Goal: Check status

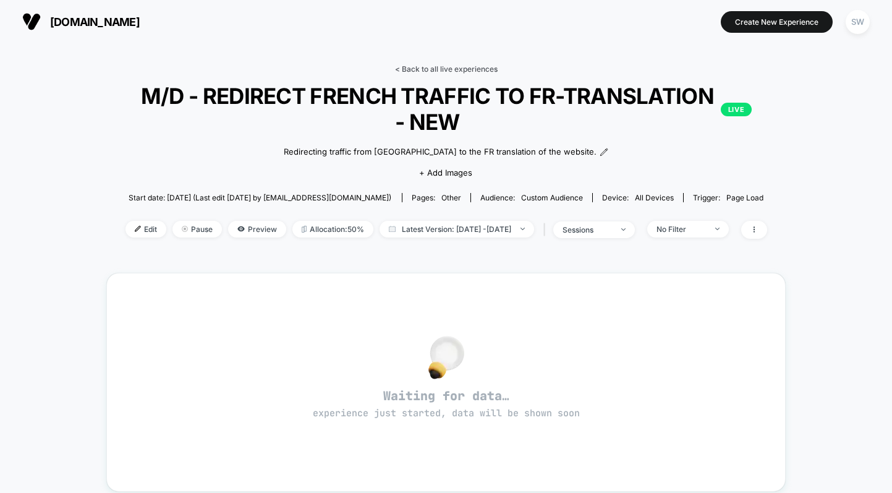
click at [436, 66] on link "< Back to all live experiences" at bounding box center [446, 68] width 103 height 9
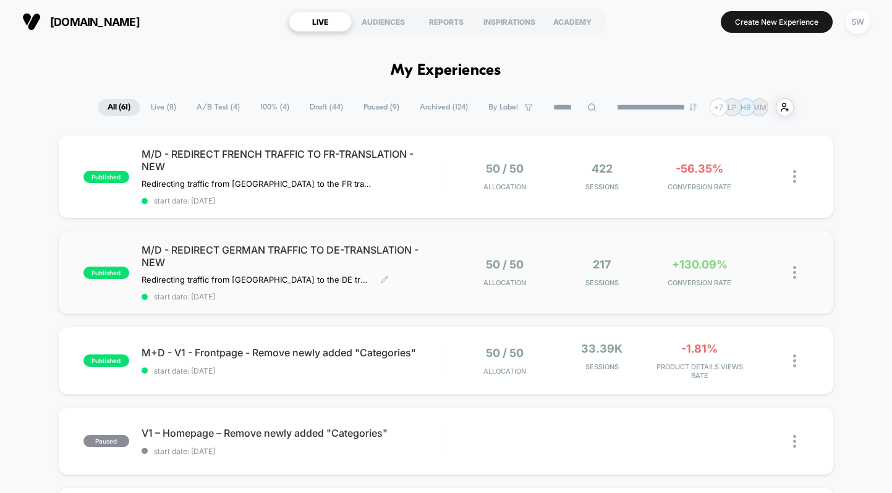
click at [423, 284] on div "M/D - REDIRECT GERMAN TRAFFIC TO DE-TRANSLATION - NEW Redirecting traffic from …" at bounding box center [294, 271] width 304 height 57
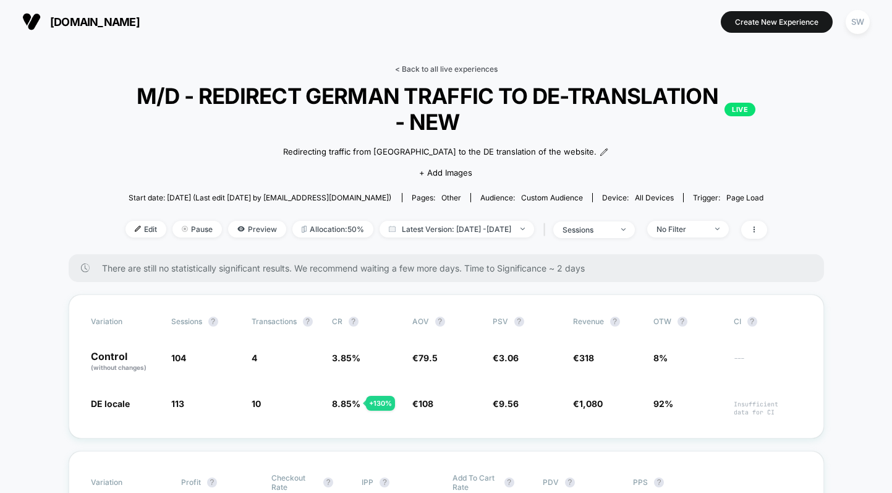
click at [433, 71] on link "< Back to all live experiences" at bounding box center [446, 68] width 103 height 9
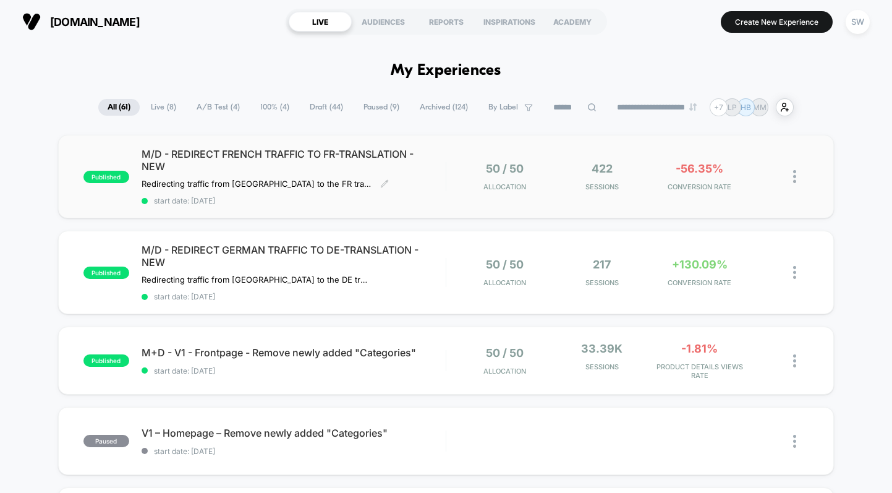
click at [426, 196] on span "start date: [DATE]" at bounding box center [294, 200] width 304 height 9
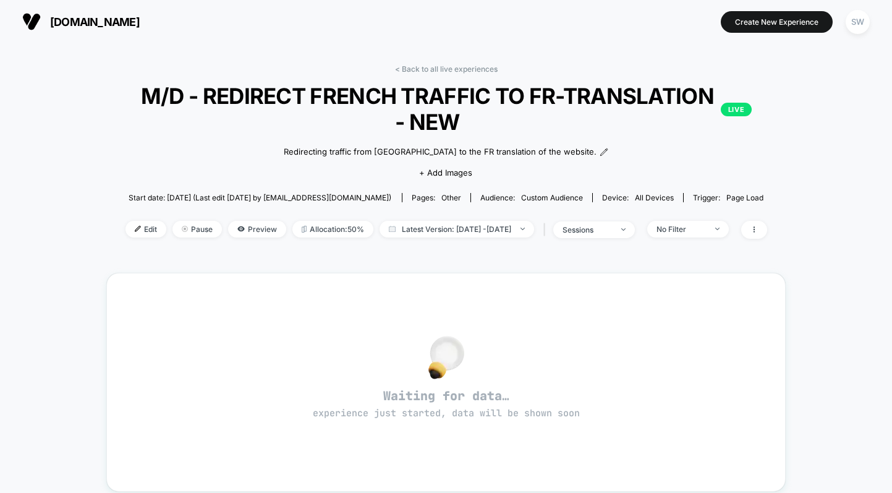
click at [446, 63] on div "< Back to all live experiences M/D - REDIRECT FRENCH TRAFFIC TO FR-TRANSLATION …" at bounding box center [445, 366] width 679 height 620
click at [446, 65] on link "< Back to all live experiences" at bounding box center [446, 68] width 103 height 9
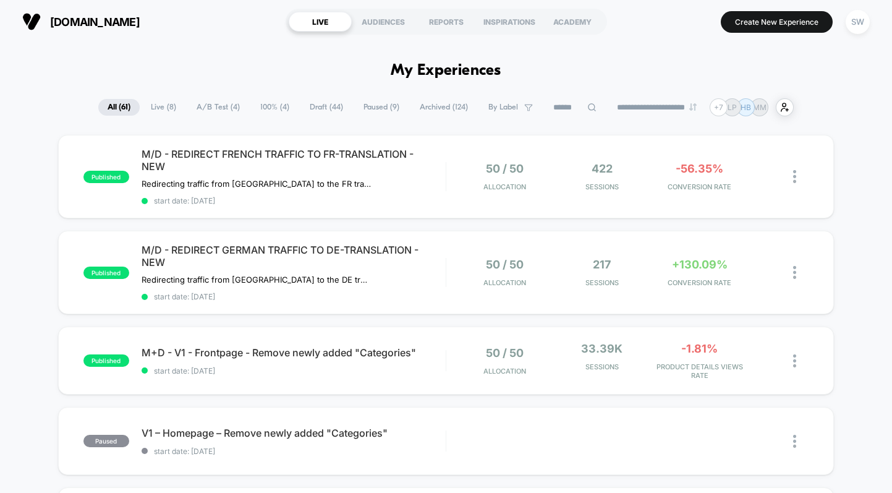
click at [206, 107] on span "A/B Test ( 4 )" at bounding box center [218, 107] width 62 height 17
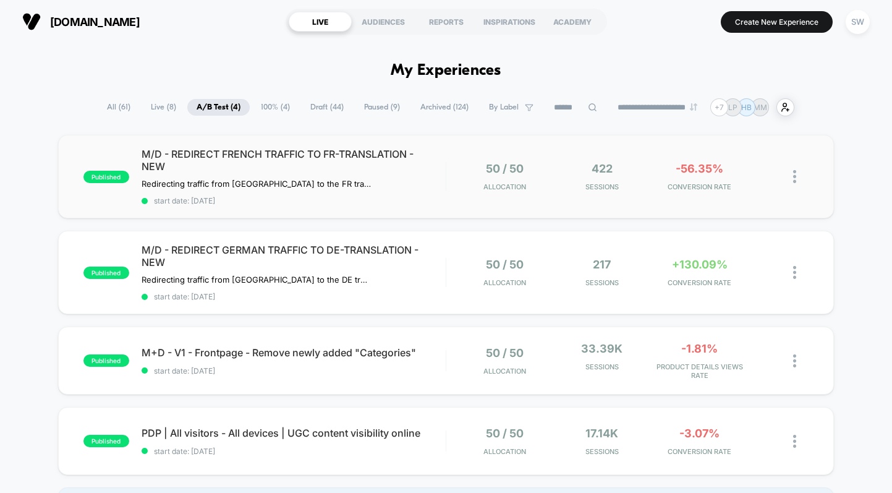
click at [457, 200] on div "published M/D - REDIRECT FRENCH TRAFFIC TO FR-TRANSLATION - NEW Redirecting tra…" at bounding box center [446, 176] width 776 height 83
